Goal: Task Accomplishment & Management: Manage account settings

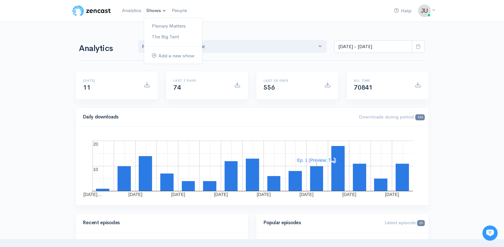
click at [152, 12] on link "Shows" at bounding box center [156, 11] width 25 height 14
click at [158, 36] on link "The Big Tent" at bounding box center [173, 36] width 58 height 11
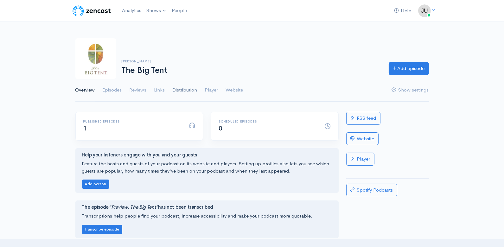
click at [175, 88] on link "Distribution" at bounding box center [185, 90] width 25 height 23
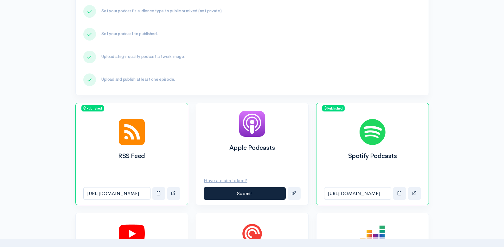
scroll to position [139, 0]
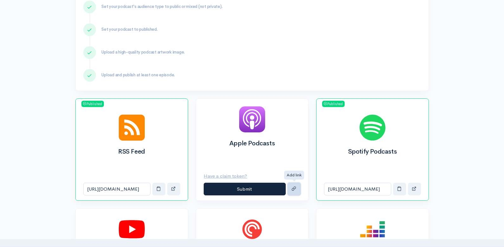
click at [293, 188] on span "submit" at bounding box center [294, 188] width 5 height 5
click at [293, 186] on span "submit" at bounding box center [294, 188] width 5 height 5
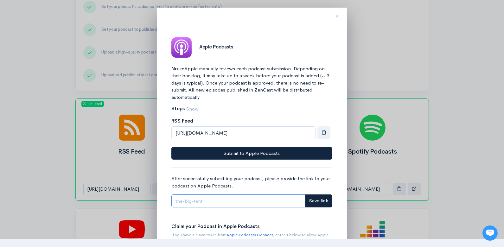
click at [195, 201] on input "Link" at bounding box center [238, 201] width 134 height 13
paste input "https://podcasts.apple.com/us/podcast/the-big-tent/id1832437695"
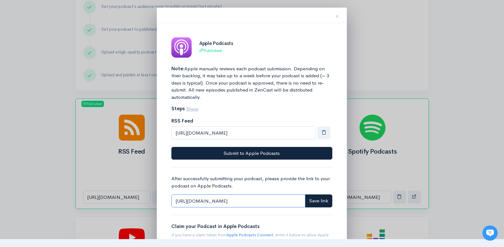
scroll to position [0, 25]
type input "https://podcasts.apple.com/us/podcast/the-big-tent/id1832437695"
click at [324, 200] on span "Save link" at bounding box center [318, 201] width 19 height 6
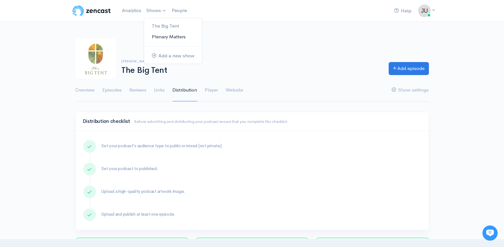
click at [163, 36] on link "Plenary Matters" at bounding box center [173, 36] width 58 height 11
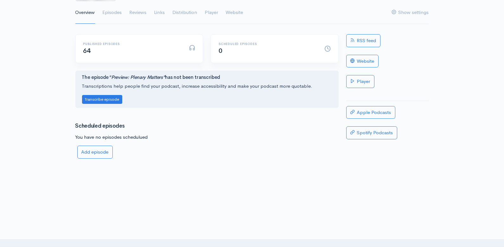
scroll to position [51, 0]
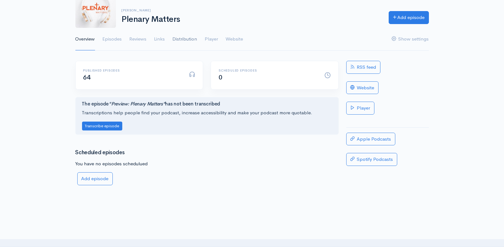
click at [183, 41] on link "Distribution" at bounding box center [185, 39] width 25 height 23
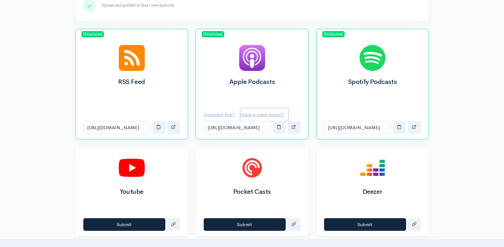
click at [256, 113] on u "Have a claim token?" at bounding box center [262, 115] width 43 height 6
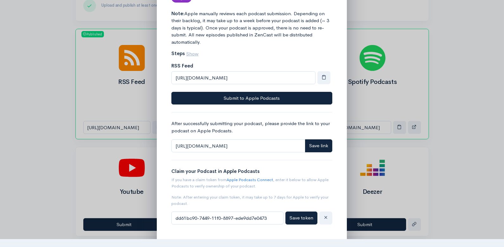
scroll to position [66, 0]
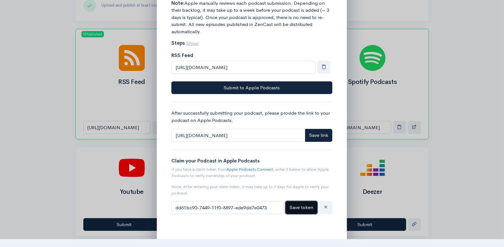
click at [304, 206] on span "Save token" at bounding box center [302, 207] width 24 height 6
type input "dd61bc90-7449-11f0-8897-ede9dd7e0473"
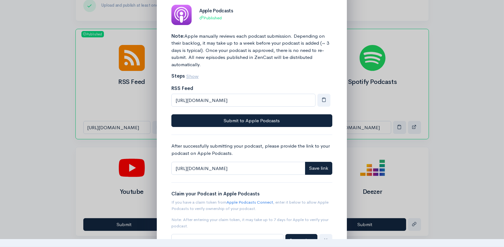
scroll to position [0, 0]
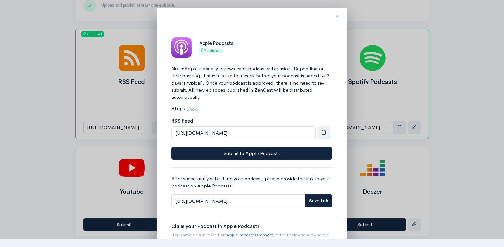
click at [338, 14] on span "×" at bounding box center [337, 16] width 4 height 9
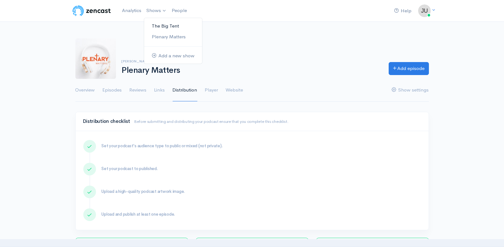
click at [164, 23] on link "The Big Tent" at bounding box center [173, 26] width 58 height 11
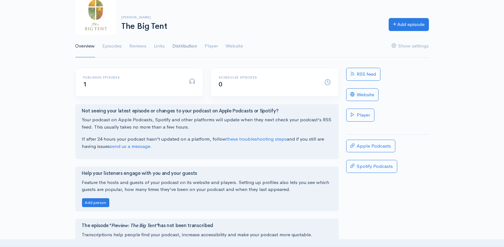
scroll to position [42, 0]
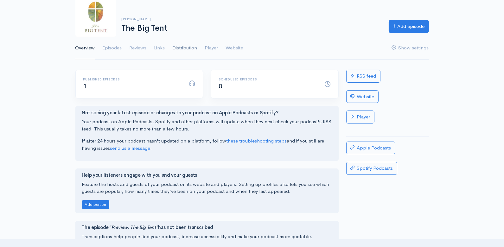
click at [188, 50] on link "Distribution" at bounding box center [185, 48] width 25 height 23
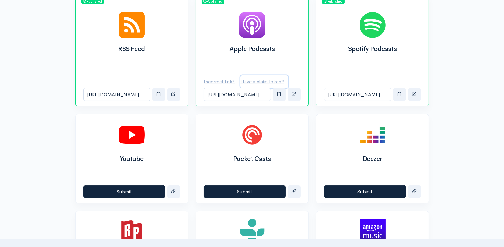
click at [260, 80] on u "Have a claim token?" at bounding box center [262, 82] width 43 height 6
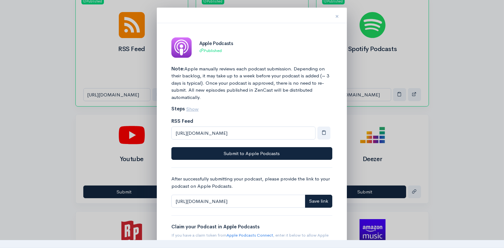
click at [337, 16] on span "×" at bounding box center [337, 16] width 4 height 9
